Goal: Information Seeking & Learning: Learn about a topic

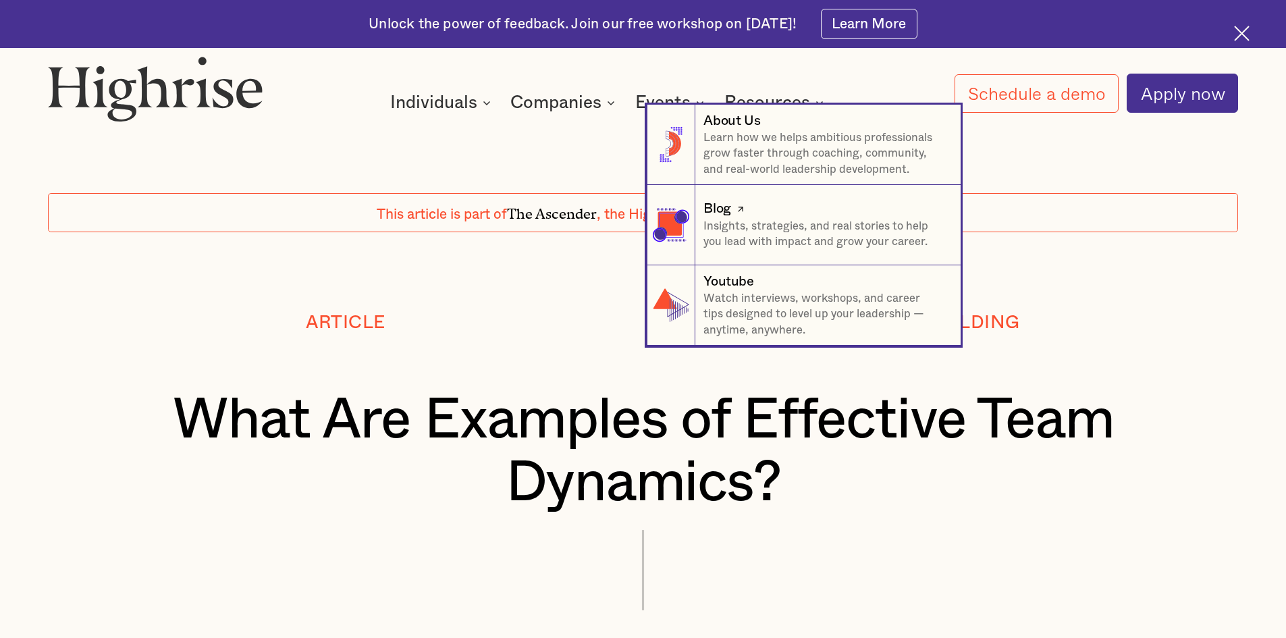
click at [757, 244] on p "Insights, strategies, and real stories to help you lead with impact and grow yo…" at bounding box center [823, 235] width 241 height 32
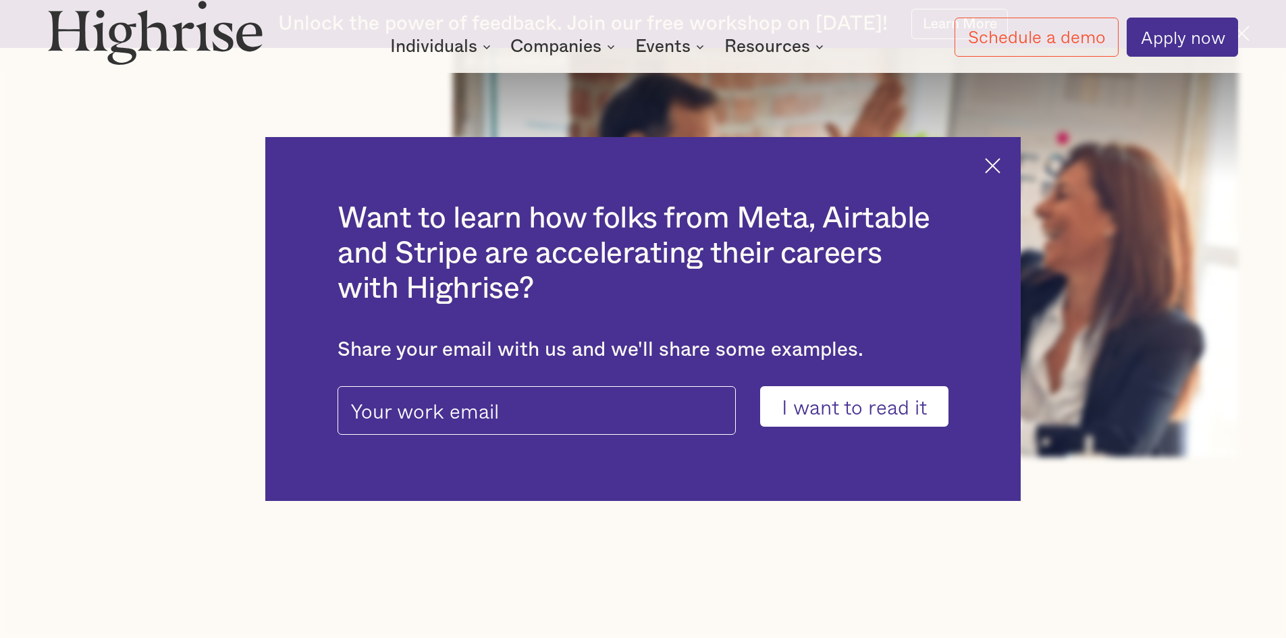
scroll to position [1485, 0]
drag, startPoint x: 1015, startPoint y: 172, endPoint x: 1004, endPoint y: 165, distance: 12.7
click at [1010, 170] on div "Want to learn how folks from Meta, Airtable and Stripe are accelerating their c…" at bounding box center [642, 319] width 755 height 364
click at [1000, 165] on img at bounding box center [993, 166] width 16 height 16
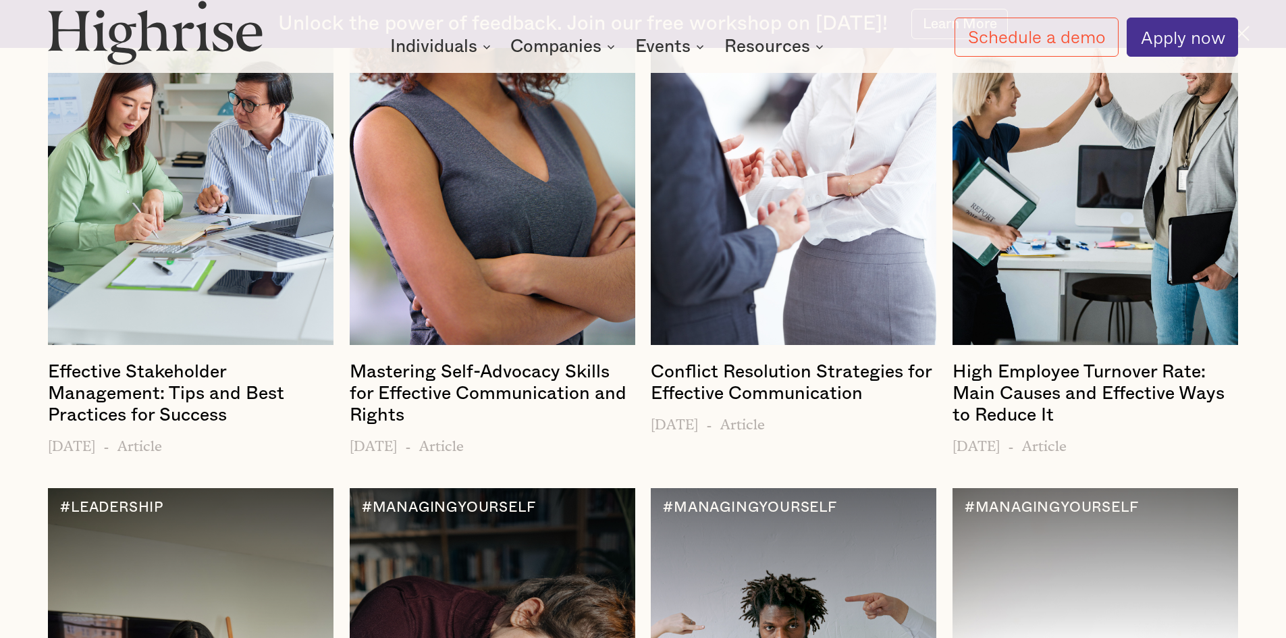
scroll to position [2430, 0]
